Goal: Information Seeking & Learning: Learn about a topic

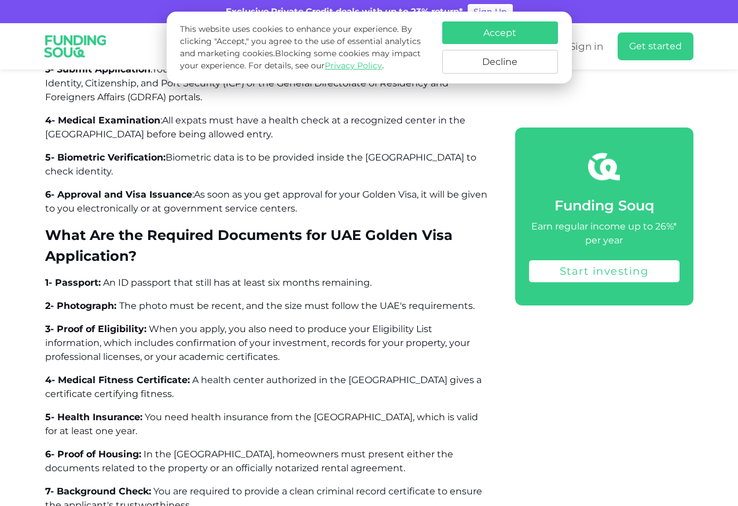
scroll to position [5656, 0]
